Goal: Navigation & Orientation: Find specific page/section

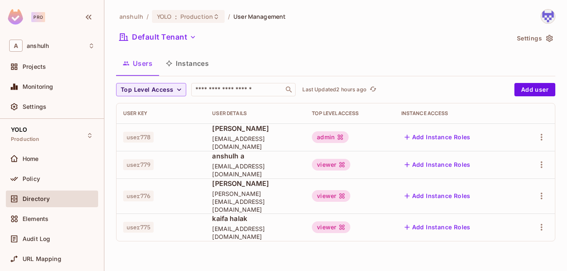
click at [548, 36] on icon "button" at bounding box center [549, 38] width 8 height 8
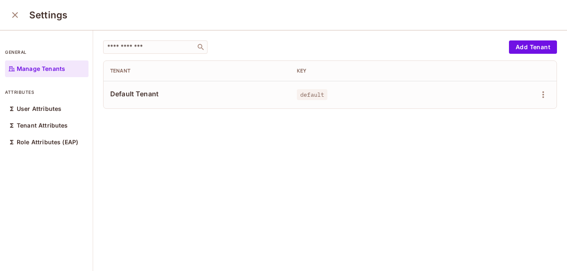
click at [13, 15] on icon "close" at bounding box center [15, 15] width 10 height 10
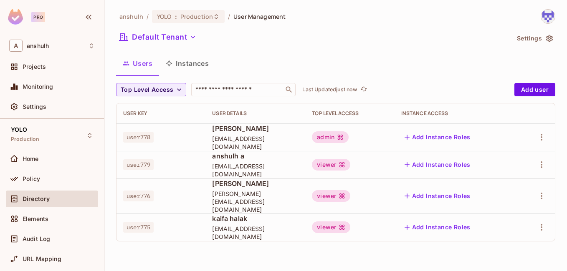
click at [298, 5] on div "anshulh / YOLO : Production / User Management Default Tenant Settings Users Ins…" at bounding box center [335, 135] width 462 height 271
click at [546, 16] on img at bounding box center [548, 17] width 14 height 14
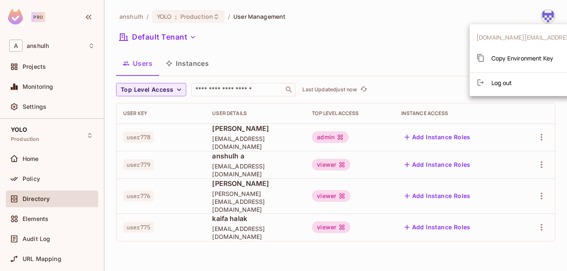
click at [390, 39] on div at bounding box center [283, 135] width 567 height 271
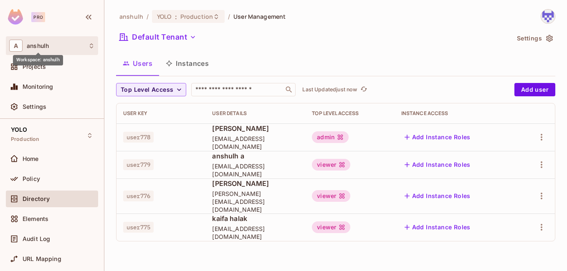
click at [38, 45] on span "anshulh" at bounding box center [38, 46] width 22 height 7
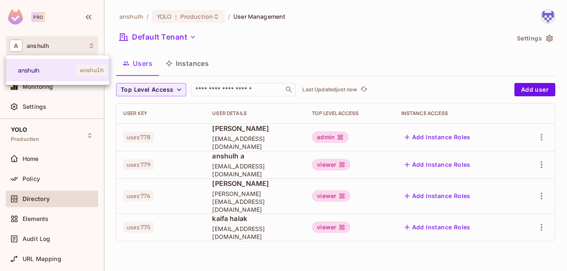
click at [210, 34] on div at bounding box center [283, 135] width 567 height 271
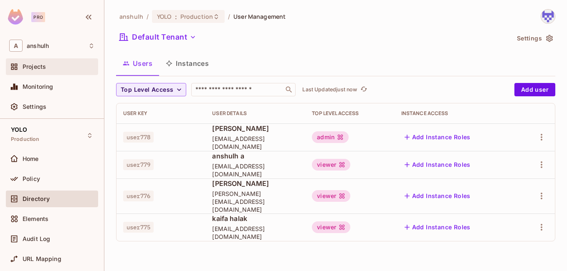
click at [63, 70] on div "Projects" at bounding box center [59, 66] width 72 height 7
